Goal: Check status: Check status

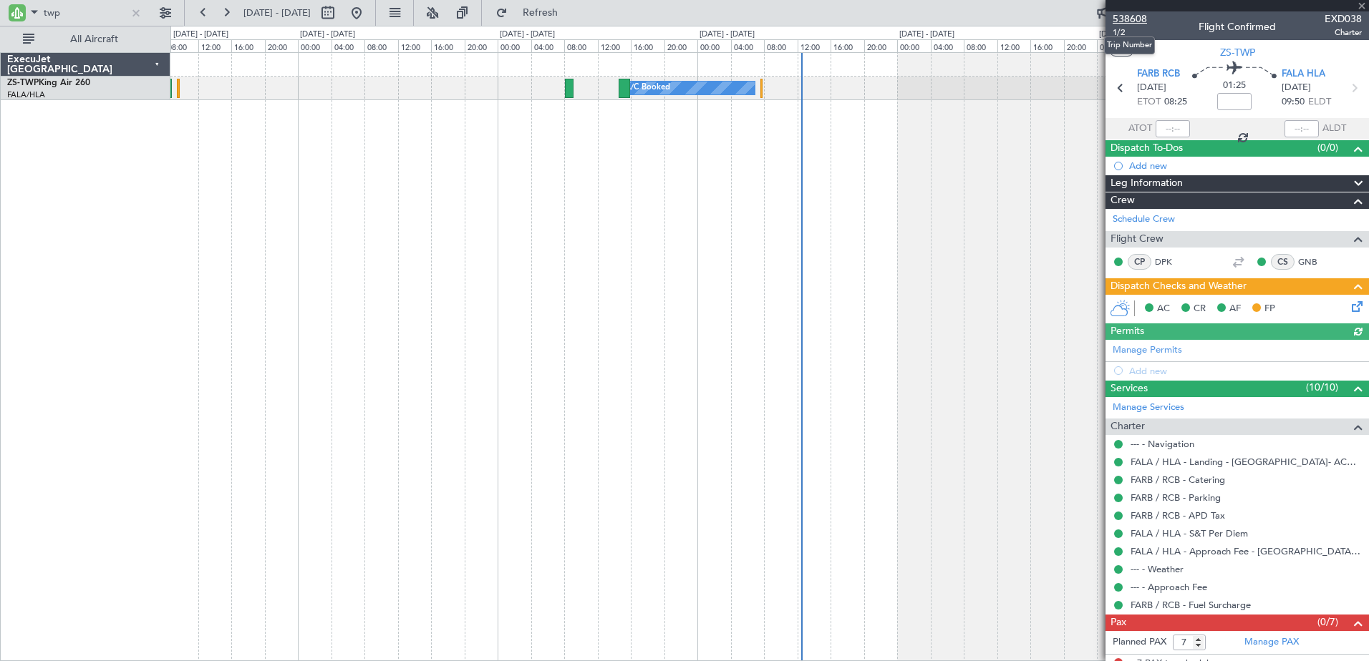
click at [1133, 19] on span "538608" at bounding box center [1130, 18] width 34 height 15
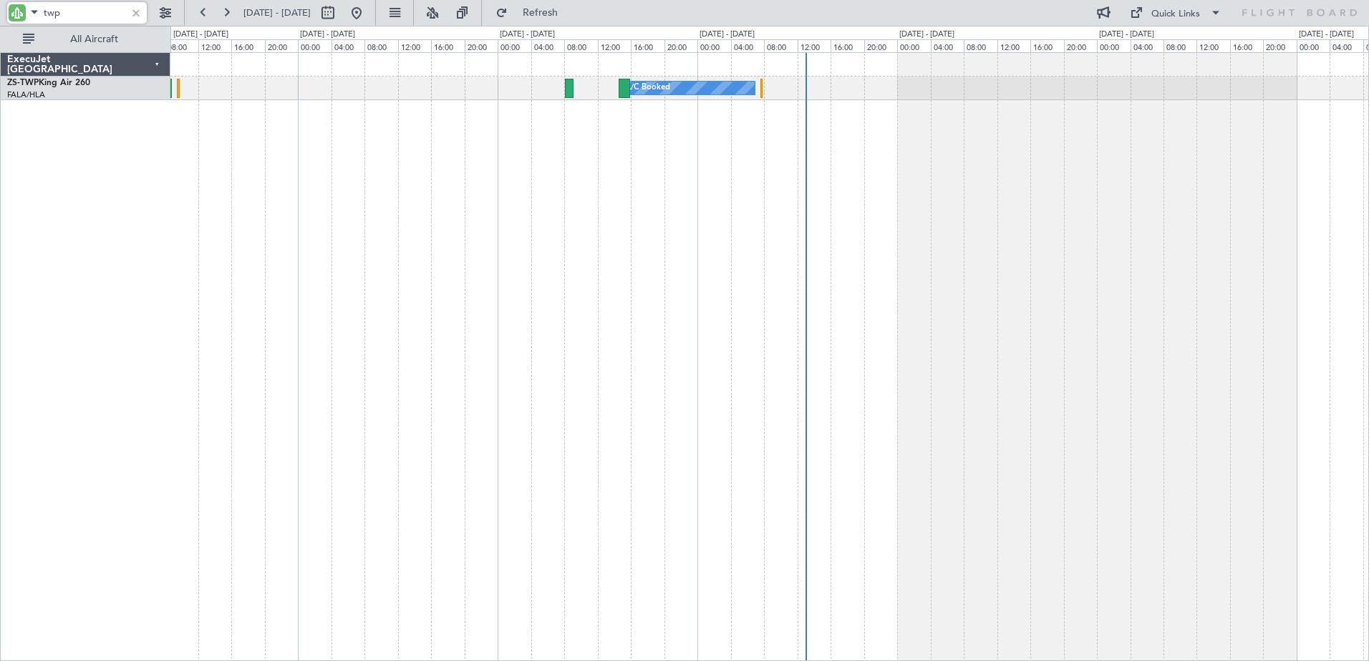
click at [57, 15] on input "twp" at bounding box center [85, 12] width 82 height 21
click at [55, 15] on input "twp" at bounding box center [85, 12] width 82 height 21
click at [56, 8] on input "twp" at bounding box center [85, 12] width 82 height 21
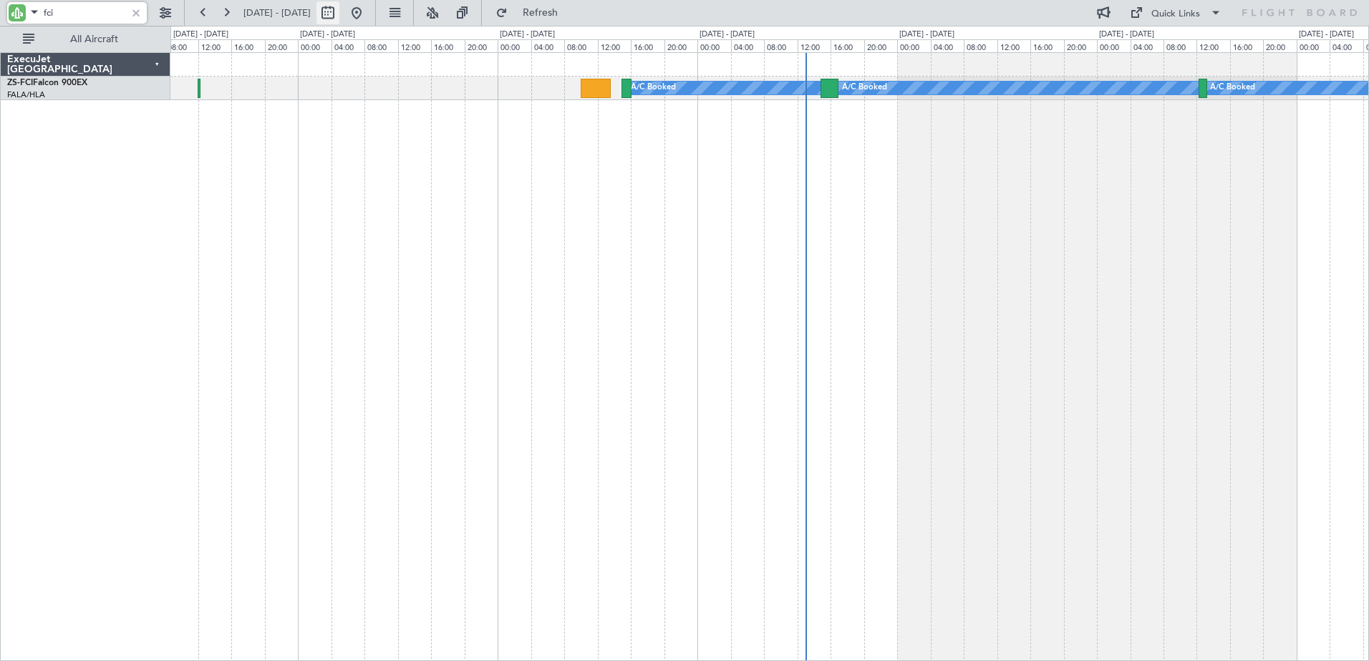
type input "fci"
click at [339, 13] on button at bounding box center [327, 12] width 23 height 23
select select "10"
select select "2025"
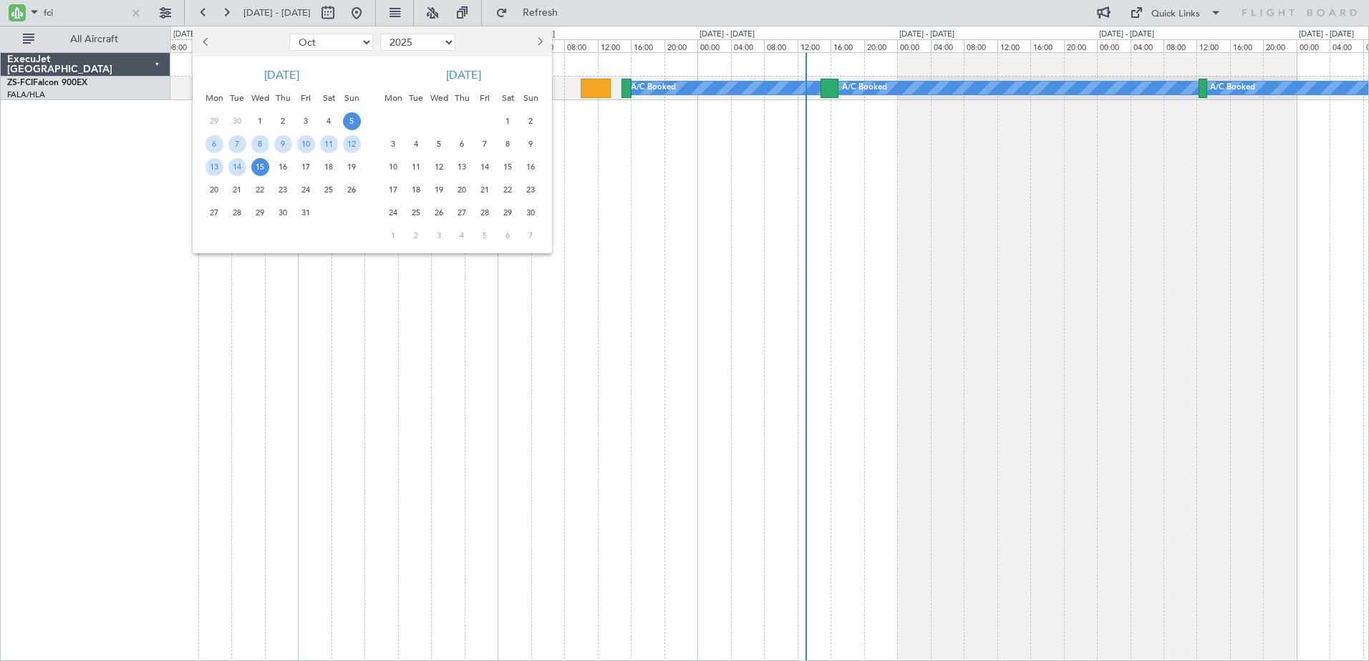
click at [332, 38] on select "Jan Feb Mar Apr May Jun [DATE] Aug Sep Oct Nov Dec" at bounding box center [331, 42] width 84 height 17
select select "12"
click at [289, 34] on select "Jan Feb Mar Apr May Jun [DATE] Aug Sep Oct Nov Dec" at bounding box center [331, 42] width 84 height 17
click at [260, 213] on span "31" at bounding box center [260, 213] width 18 height 18
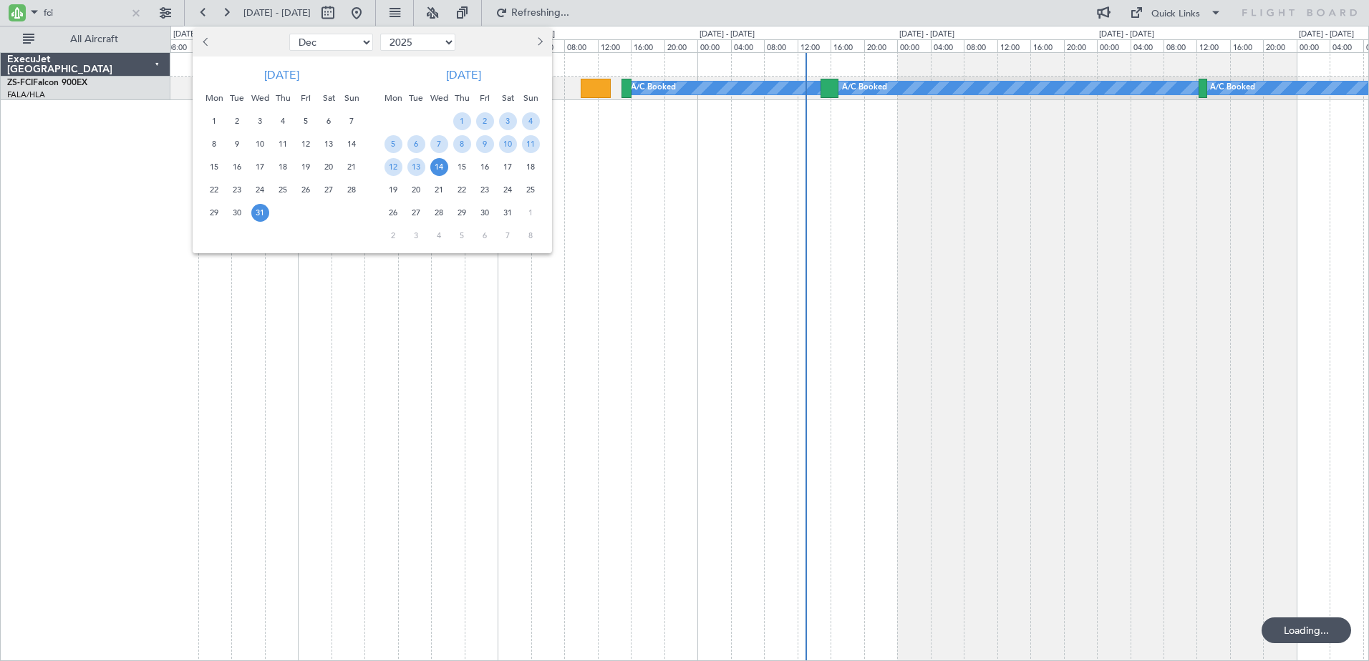
click at [433, 164] on span "14" at bounding box center [439, 167] width 18 height 18
